Goal: Transaction & Acquisition: Book appointment/travel/reservation

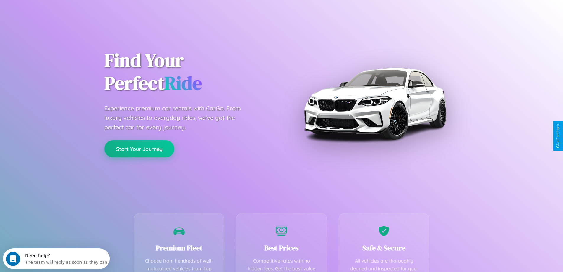
click at [139, 149] on button "Start Your Journey" at bounding box center [139, 148] width 70 height 17
click at [139, 148] on button "Start Your Journey" at bounding box center [139, 148] width 70 height 17
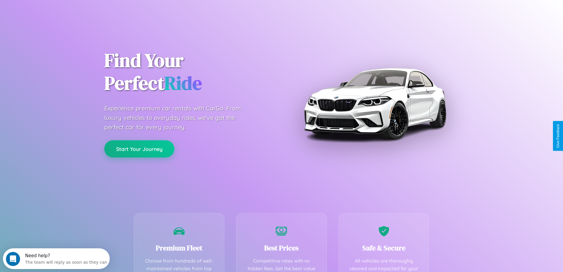
click at [139, 148] on button "Start Your Journey" at bounding box center [139, 148] width 70 height 17
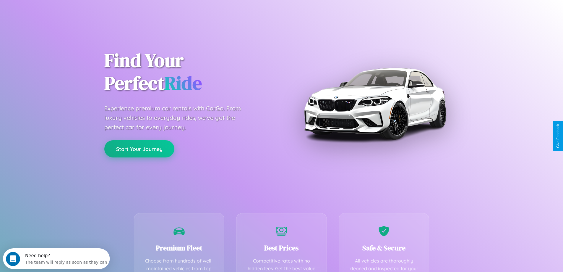
click at [139, 148] on button "Start Your Journey" at bounding box center [139, 148] width 70 height 17
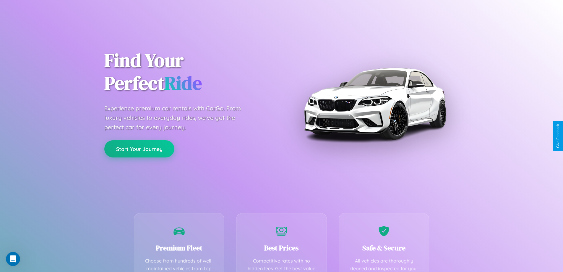
click at [139, 148] on button "Start Your Journey" at bounding box center [139, 148] width 70 height 17
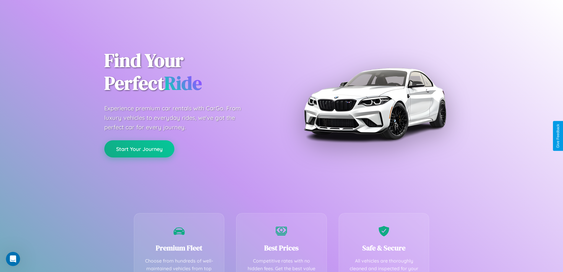
click at [139, 148] on button "Start Your Journey" at bounding box center [139, 148] width 70 height 17
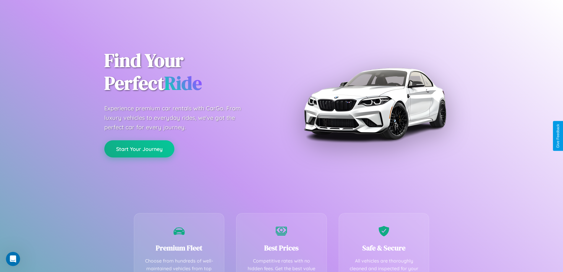
click at [139, 148] on button "Start Your Journey" at bounding box center [139, 148] width 70 height 17
